Goal: Task Accomplishment & Management: Use online tool/utility

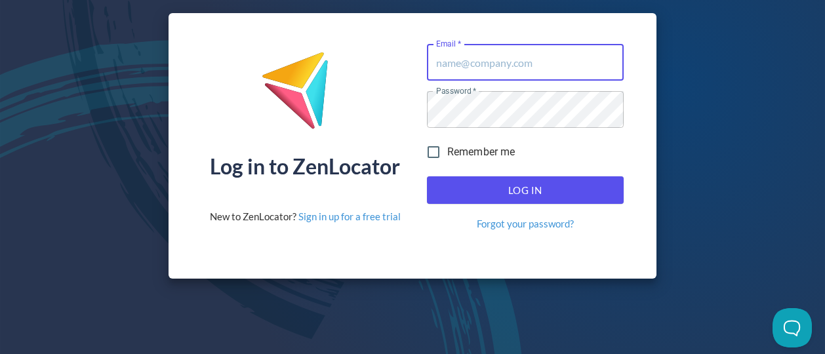
type input "[EMAIL_ADDRESS][DOMAIN_NAME]"
click at [478, 184] on span "Log In" at bounding box center [526, 190] width 168 height 17
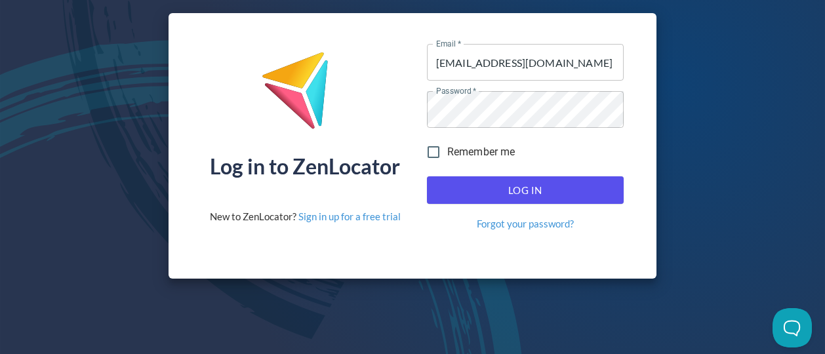
click at [568, 194] on span "Log In" at bounding box center [526, 190] width 168 height 17
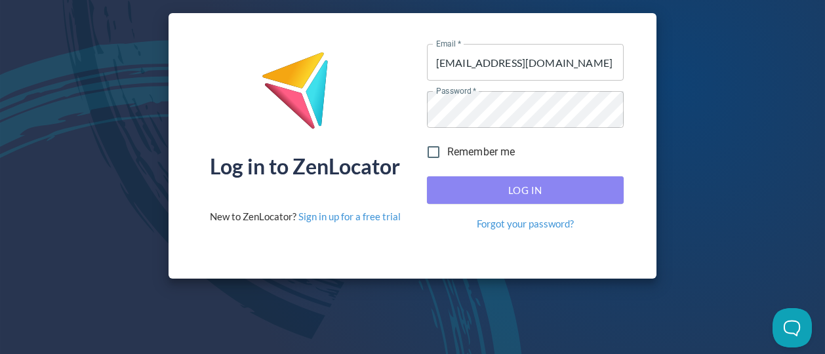
click at [567, 196] on span "Log In" at bounding box center [526, 190] width 168 height 17
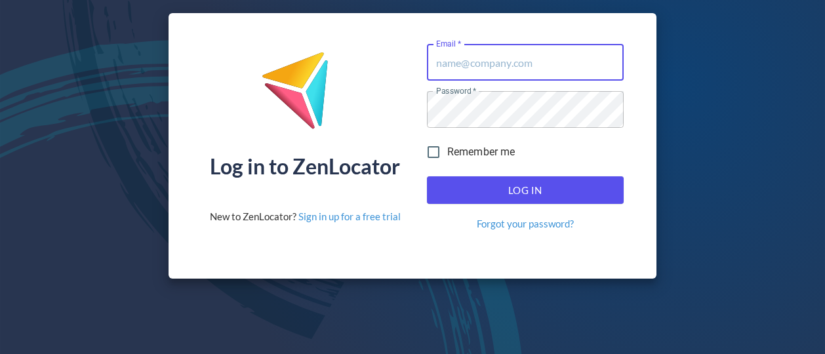
type input "[EMAIL_ADDRESS][DOMAIN_NAME]"
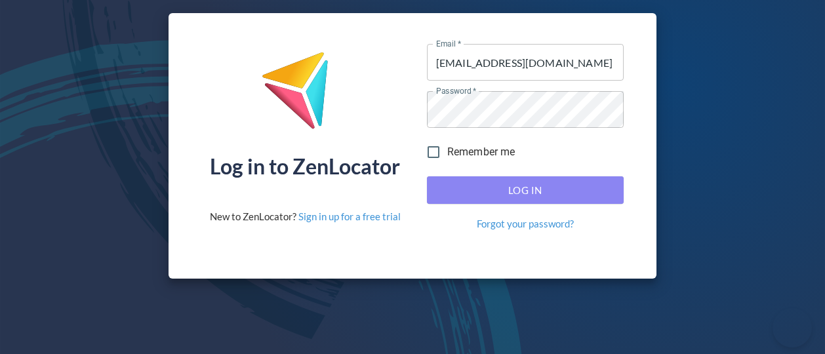
click at [566, 192] on span "Log In" at bounding box center [526, 190] width 168 height 17
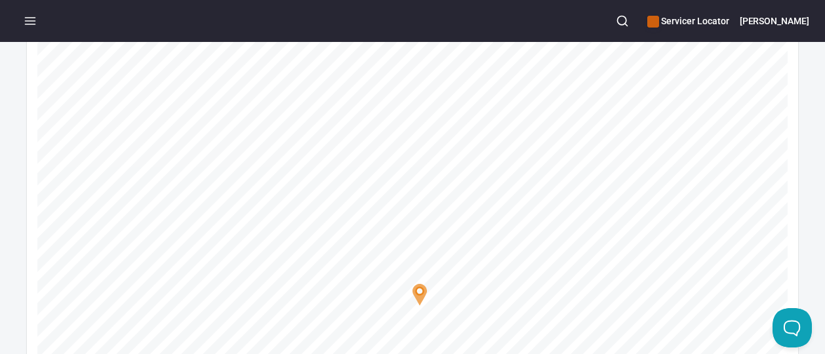
scroll to position [269, 0]
